Goal: Use online tool/utility: Use online tool/utility

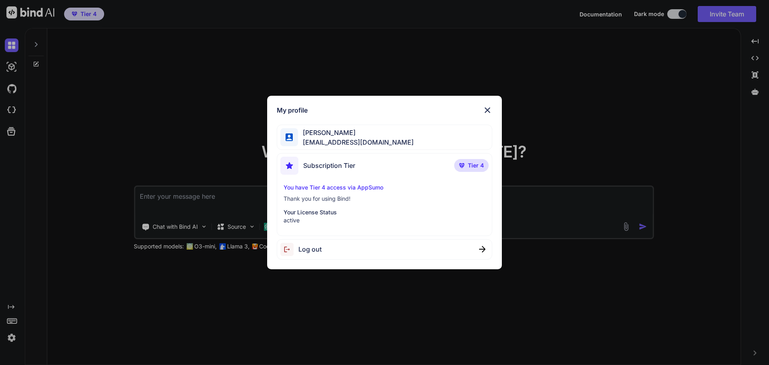
click at [487, 111] on img at bounding box center [488, 110] width 10 height 10
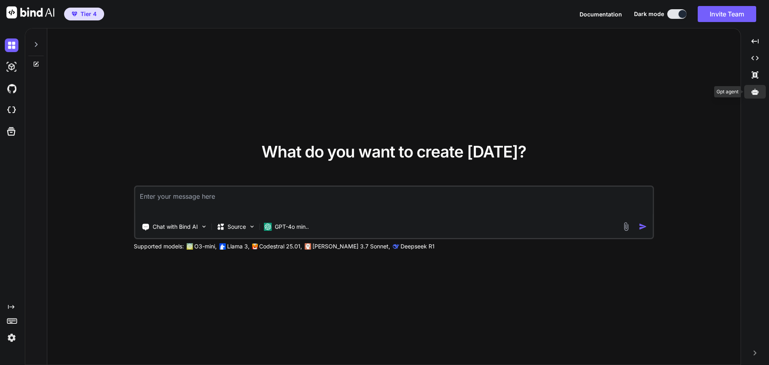
click at [753, 93] on icon at bounding box center [754, 91] width 7 height 6
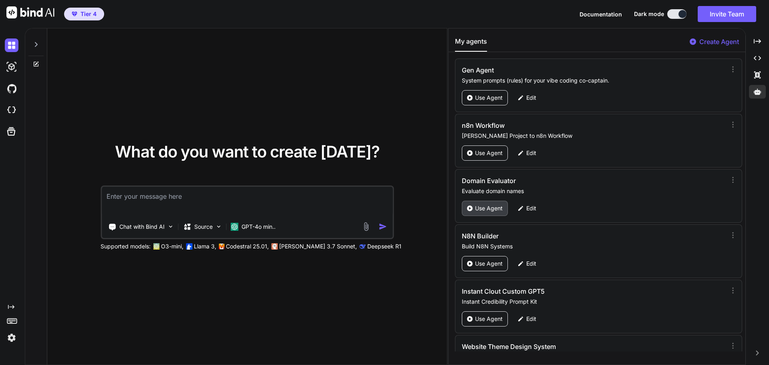
click at [493, 207] on p "Use Agent" at bounding box center [489, 208] width 28 height 8
type textarea "x"
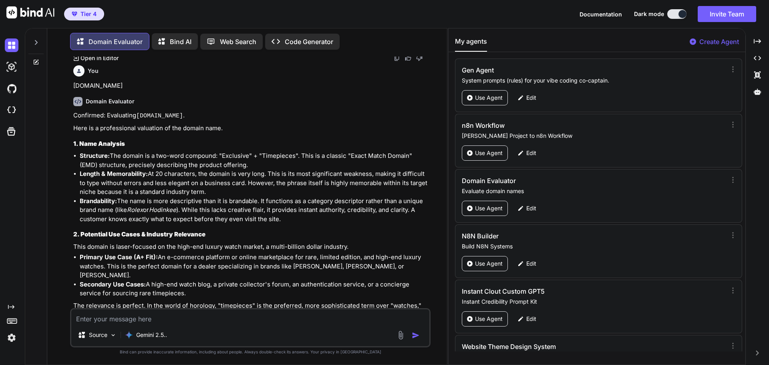
scroll to position [2101, 0]
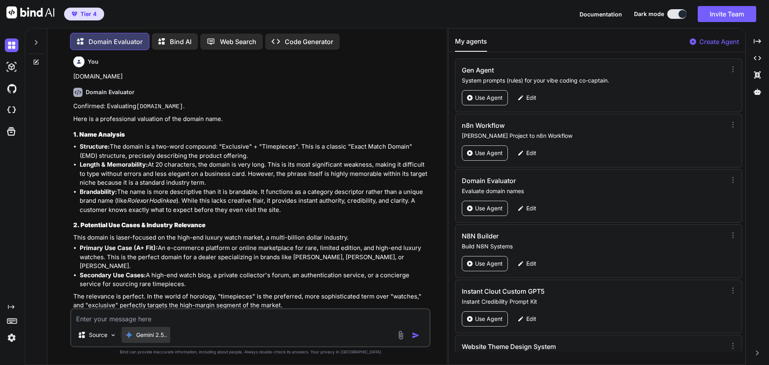
click at [162, 338] on p "Gemini 2.5.." at bounding box center [151, 335] width 31 height 8
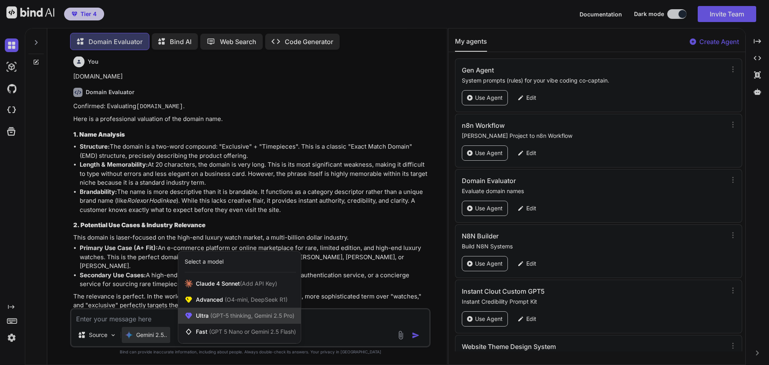
click at [217, 320] on div "Ultra (GPT-5 thinking, Gemini 2.5 Pro)" at bounding box center [239, 316] width 123 height 16
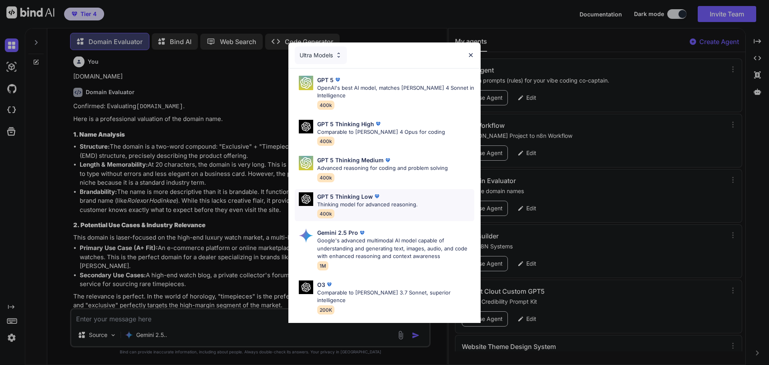
scroll to position [65, 0]
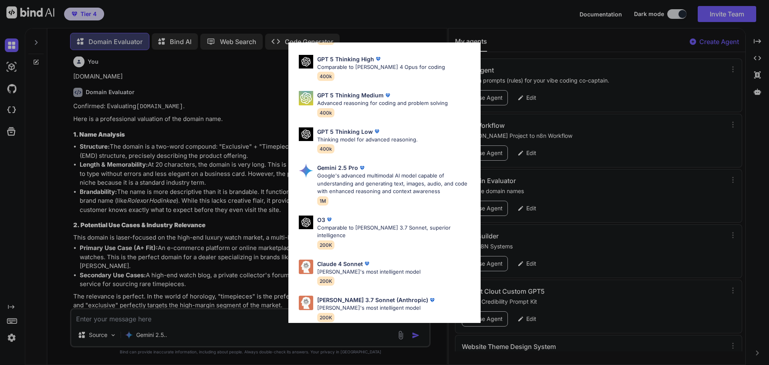
click at [216, 257] on div "Ultra Models GPT 5 OpenAI's best AI model, matches [PERSON_NAME] 4 Sonnet in In…" at bounding box center [384, 182] width 769 height 365
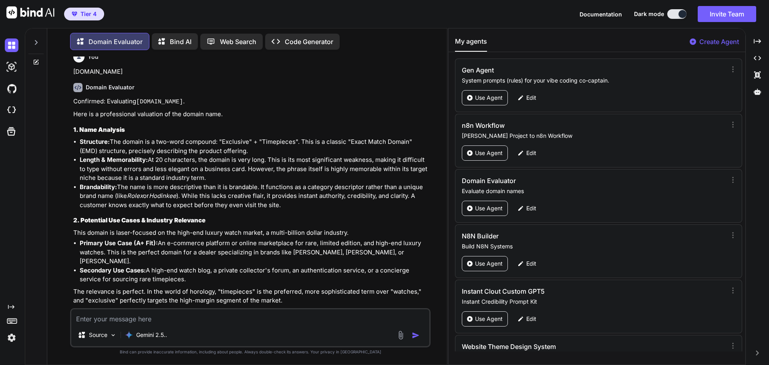
scroll to position [2048, 0]
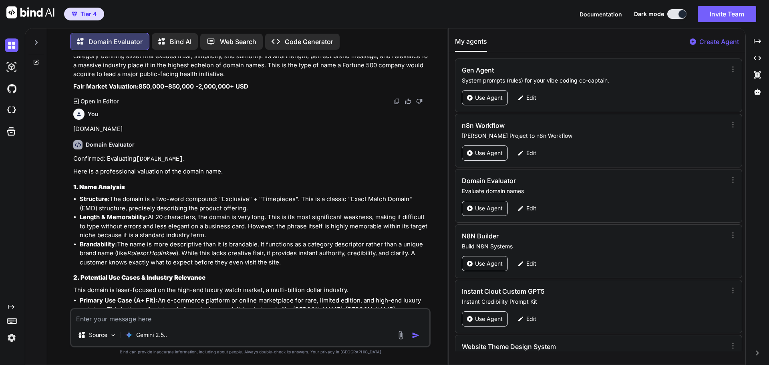
click at [129, 314] on textarea at bounding box center [250, 316] width 358 height 14
paste textarea "[DOMAIN_NAME]"
type textarea "[DOMAIN_NAME]"
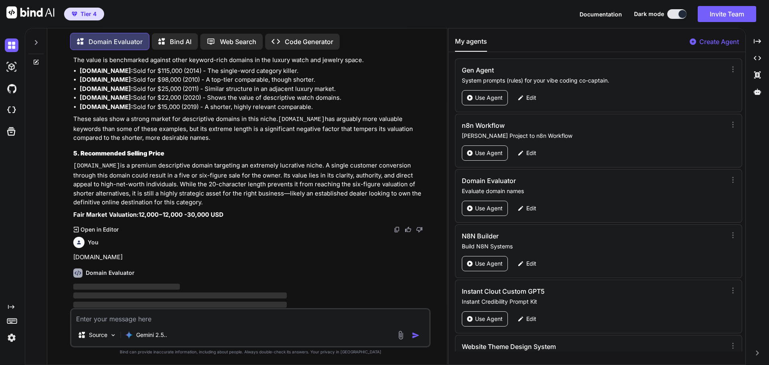
scroll to position [2453, 0]
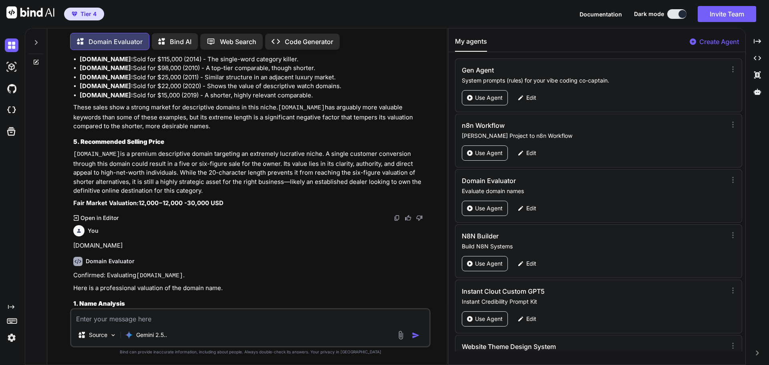
click at [298, 222] on div "Created with Pixso. Open in Editor" at bounding box center [251, 218] width 356 height 8
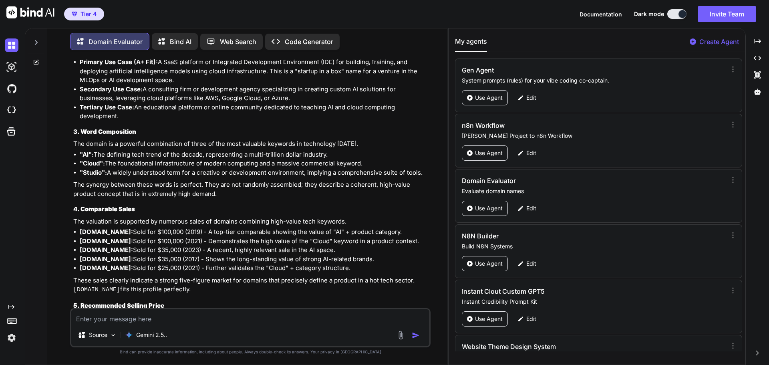
scroll to position [2876, 0]
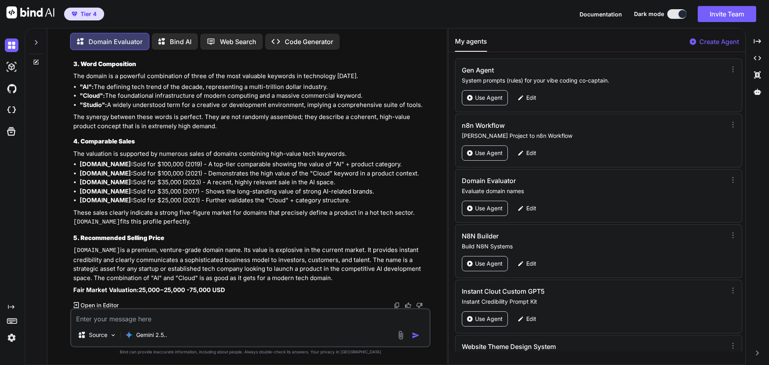
click at [127, 316] on textarea at bounding box center [250, 316] width 358 height 14
paste textarea "[DOMAIN_NAME]"
type textarea "[DOMAIN_NAME]"
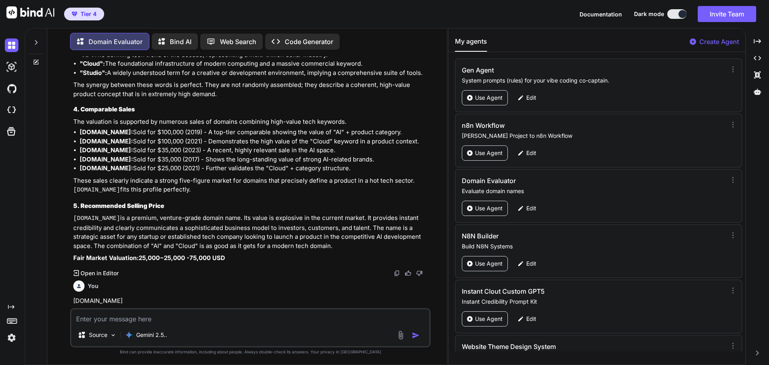
scroll to position [2890, 0]
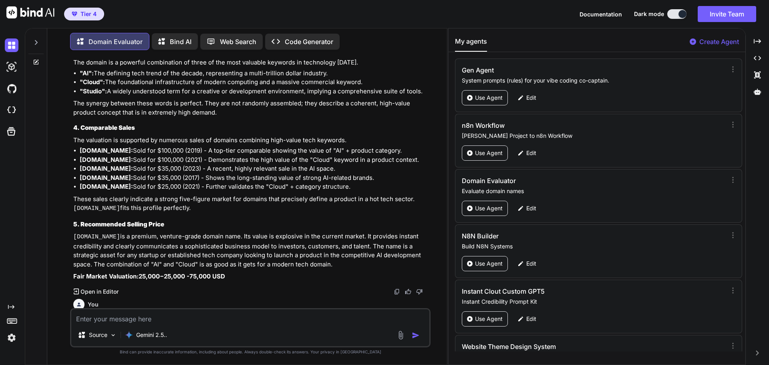
click at [110, 321] on textarea at bounding box center [250, 316] width 358 height 14
paste textarea "[DOMAIN_NAME]"
type textarea "[DOMAIN_NAME]"
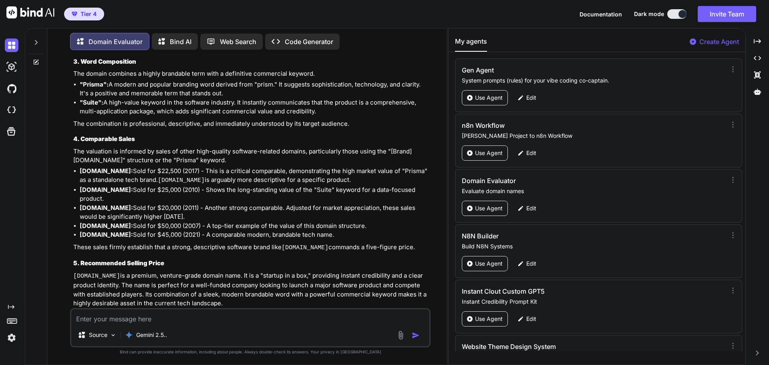
scroll to position [3953, 0]
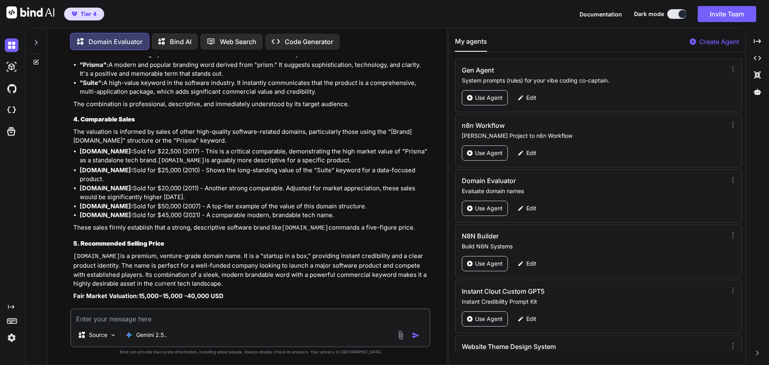
click at [118, 314] on textarea at bounding box center [250, 316] width 358 height 14
paste textarea "[DOMAIN_NAME]"
type textarea "[DOMAIN_NAME]"
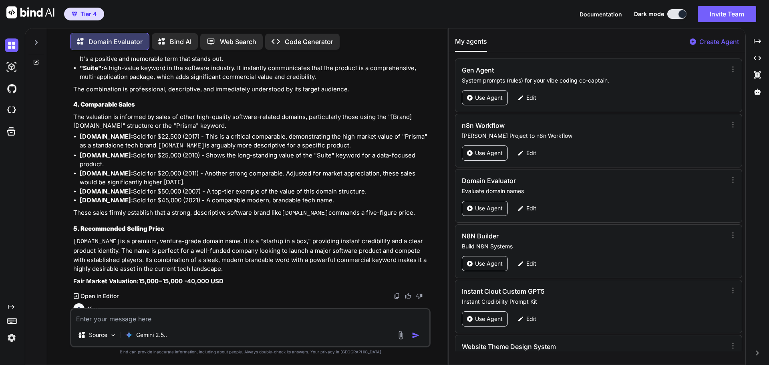
scroll to position [3918, 0]
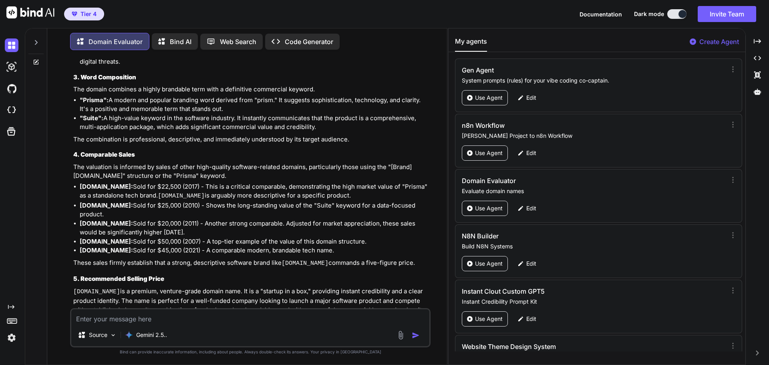
click at [136, 315] on textarea at bounding box center [250, 316] width 358 height 14
paste textarea "gatesfinance"
type textarea "gatesfinance"
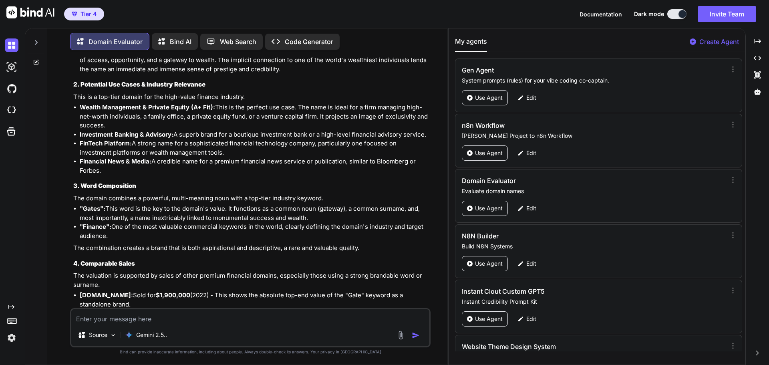
scroll to position [4821, 0]
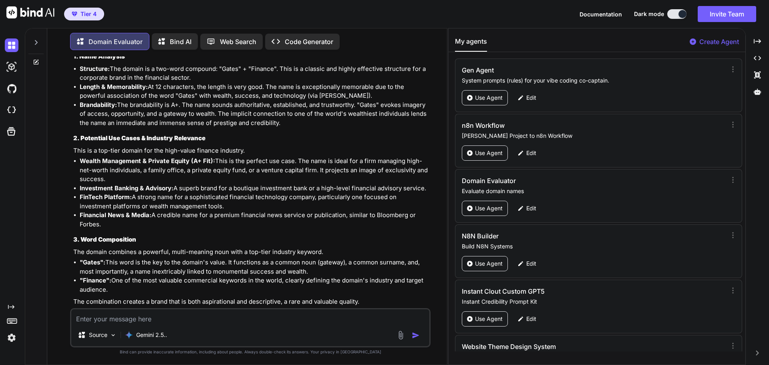
click at [115, 323] on textarea at bounding box center [250, 316] width 358 height 14
paste textarea "[DOMAIN_NAME]"
type textarea "[DOMAIN_NAME]"
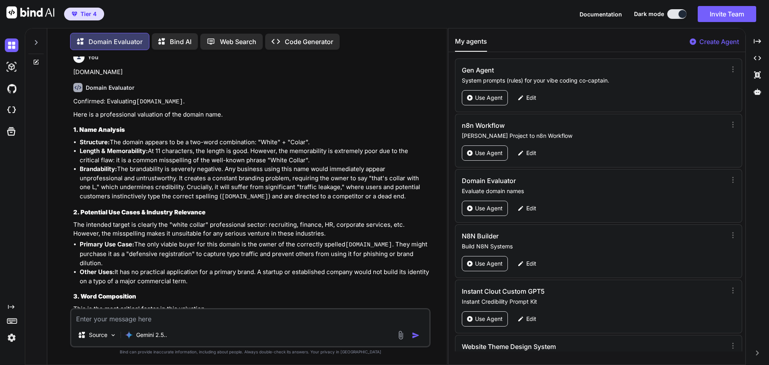
scroll to position [5495, 0]
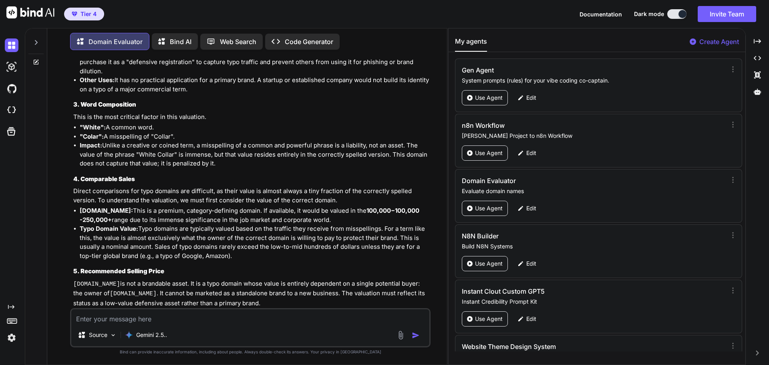
click at [135, 320] on textarea at bounding box center [250, 316] width 358 height 14
paste textarea "[DOMAIN_NAME]"
type textarea "[DOMAIN_NAME]"
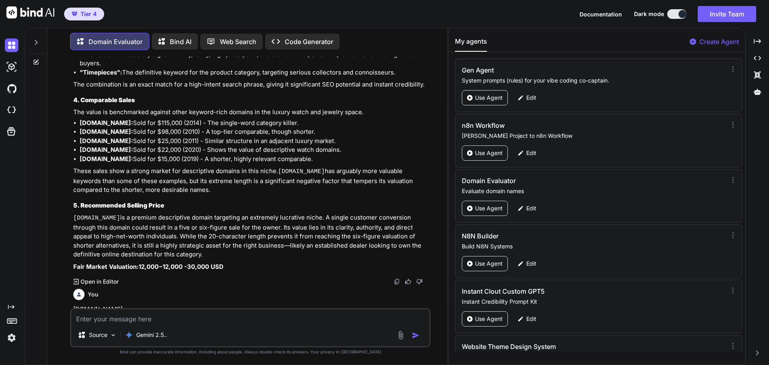
scroll to position [2407, 0]
